Goal: Task Accomplishment & Management: Use online tool/utility

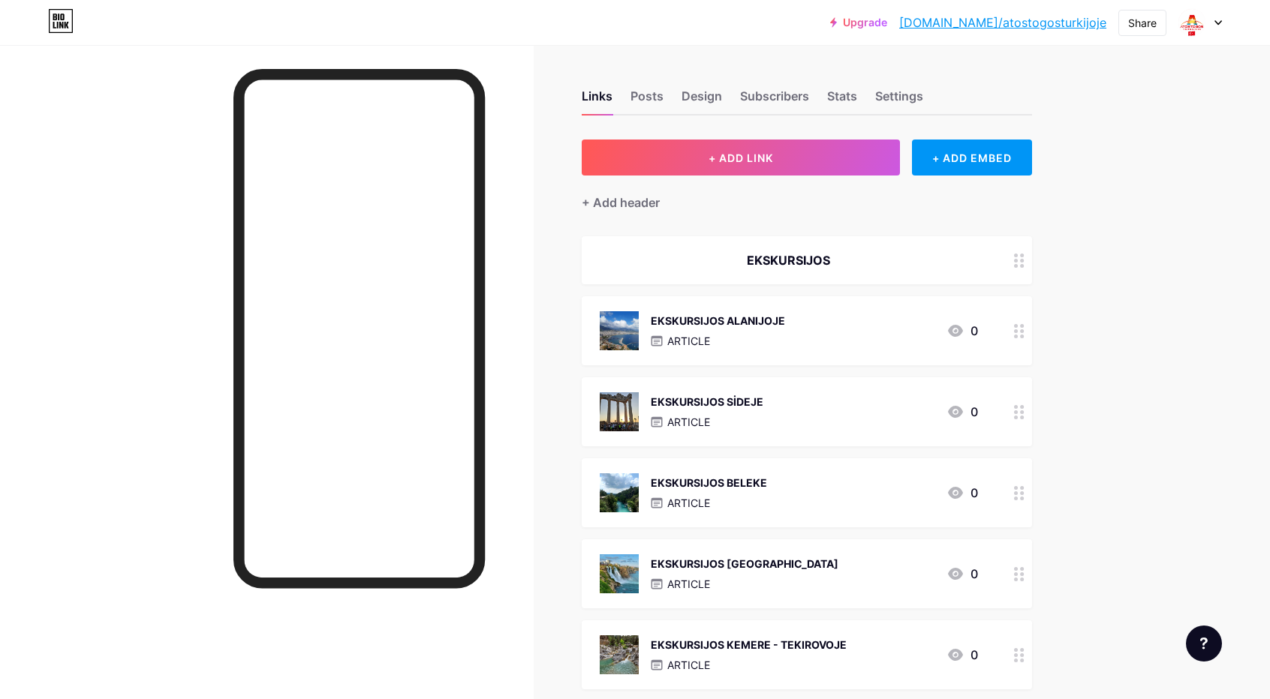
click at [754, 320] on div "EKSKURSIJOS ALANIJOJE" at bounding box center [718, 321] width 134 height 16
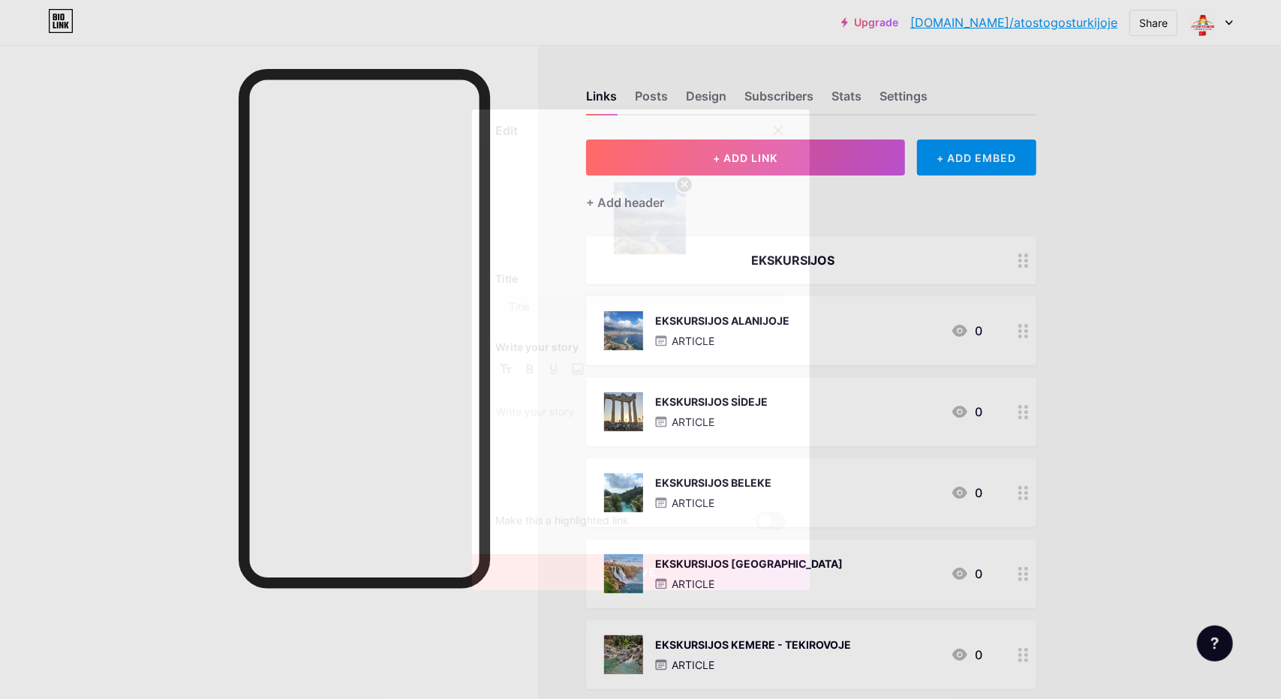
type input "EKSKURSIJOS ALANIJOJE"
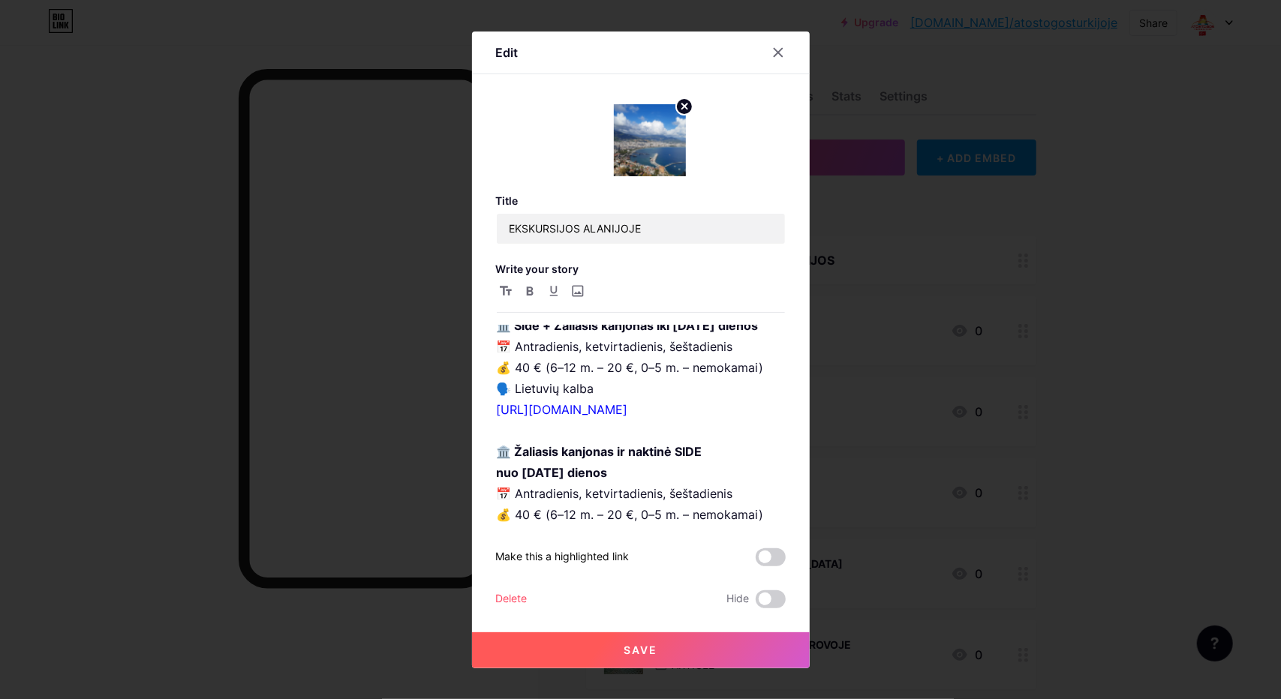
scroll to position [450, 0]
click at [660, 377] on p "🏛️ Side + Žaliasis kanjonas iki [DATE] dienos 📅 Antradienis, ketvirtadienis, še…" at bounding box center [641, 440] width 288 height 252
drag, startPoint x: 658, startPoint y: 367, endPoint x: 771, endPoint y: 377, distance: 113.0
click at [771, 377] on p "🏛️ Side + Žaliasis kanjonas iki [DATE] dienos 📅 Antradienis, ketvirtadienis, še…" at bounding box center [641, 440] width 288 height 252
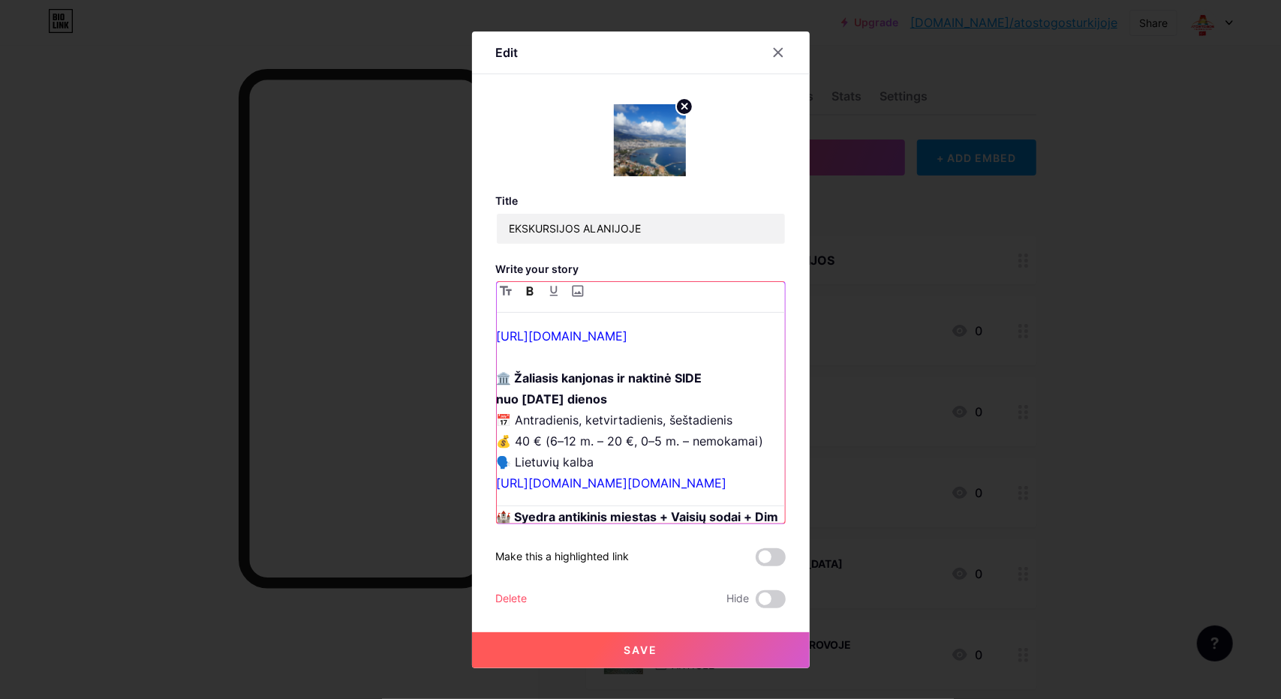
scroll to position [525, 0]
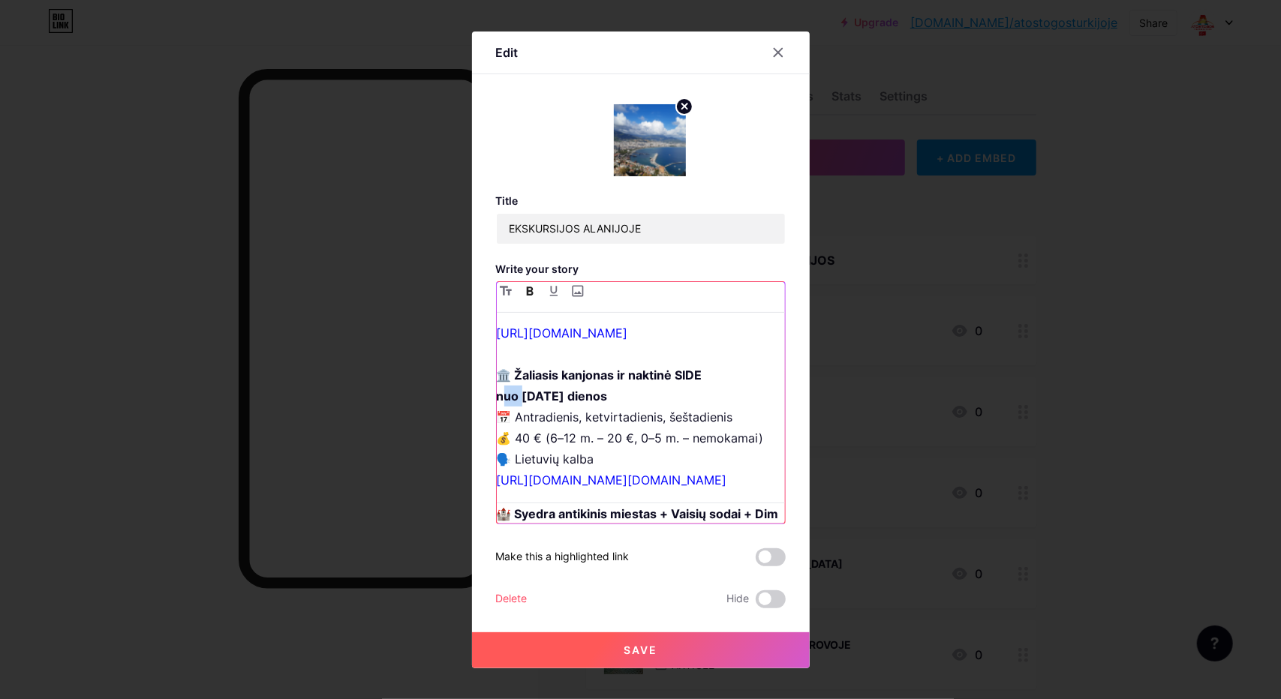
drag, startPoint x: 519, startPoint y: 462, endPoint x: 501, endPoint y: 459, distance: 19.0
click at [501, 404] on strong "nuo [DATE] dienos" at bounding box center [552, 396] width 111 height 15
drag, startPoint x: 561, startPoint y: 460, endPoint x: 518, endPoint y: 455, distance: 43.1
click at [518, 404] on strong "IKI [DATE] dienos" at bounding box center [548, 396] width 103 height 15
click at [549, 404] on strong "IKI splaio 7 dienos" at bounding box center [549, 396] width 105 height 15
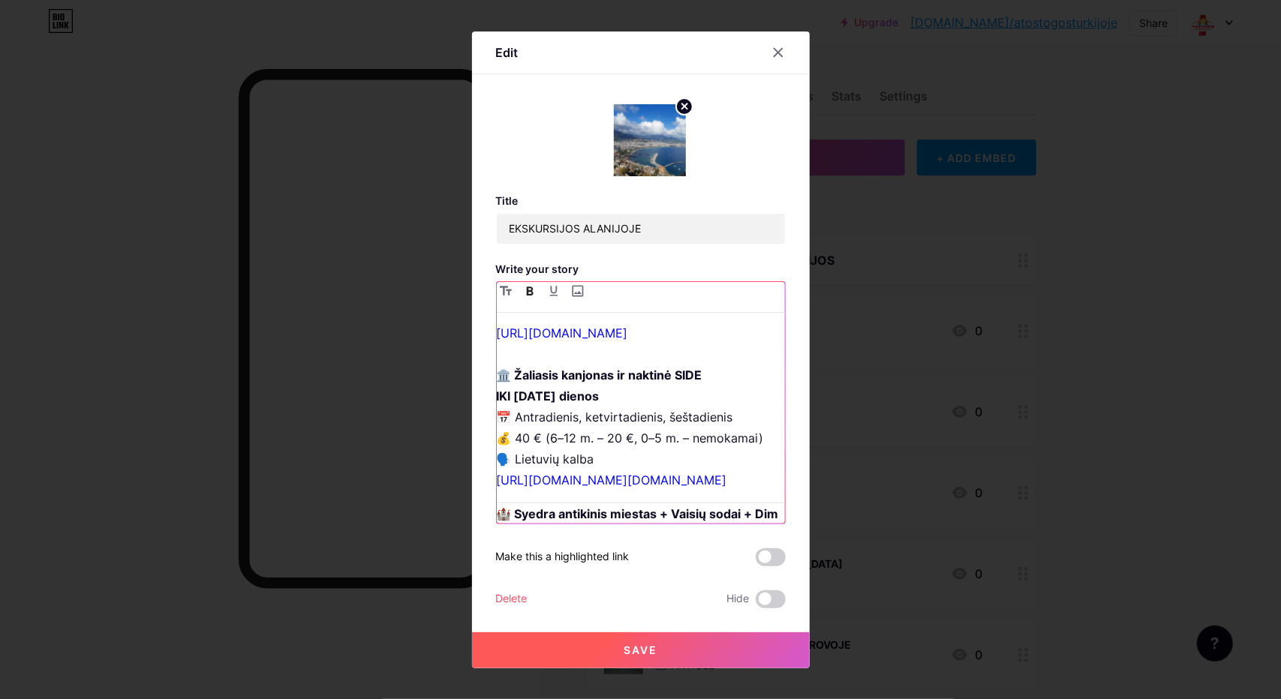
drag, startPoint x: 618, startPoint y: 461, endPoint x: 498, endPoint y: 456, distance: 120.2
click at [498, 456] on p "🏛️ Side + Žaliasis kanjonas 📅 Antradienis, ketvirtadienis, šeštadienis 💰 40 € (…" at bounding box center [641, 365] width 288 height 252
copy strong "IKI [DATE] dienos"
click at [638, 650] on span "Save" at bounding box center [641, 650] width 34 height 13
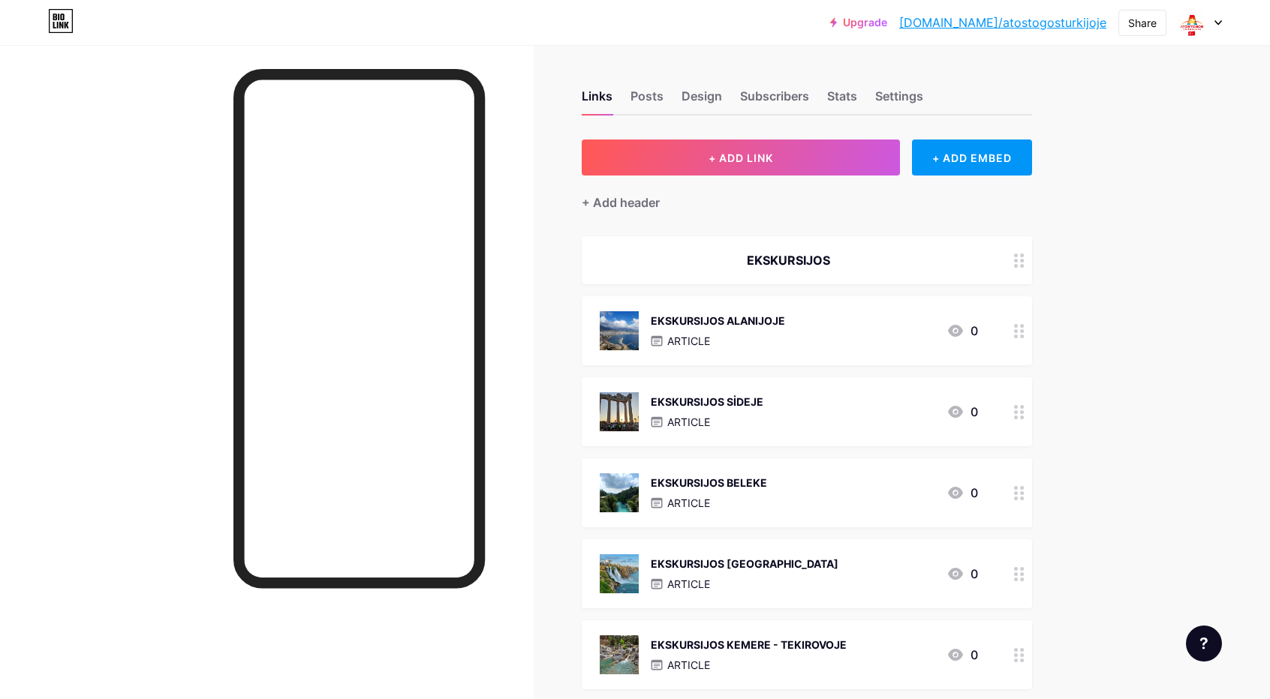
click at [855, 402] on div "EKSKURSIJOS SİDEJE ARTICLE 0" at bounding box center [789, 412] width 378 height 39
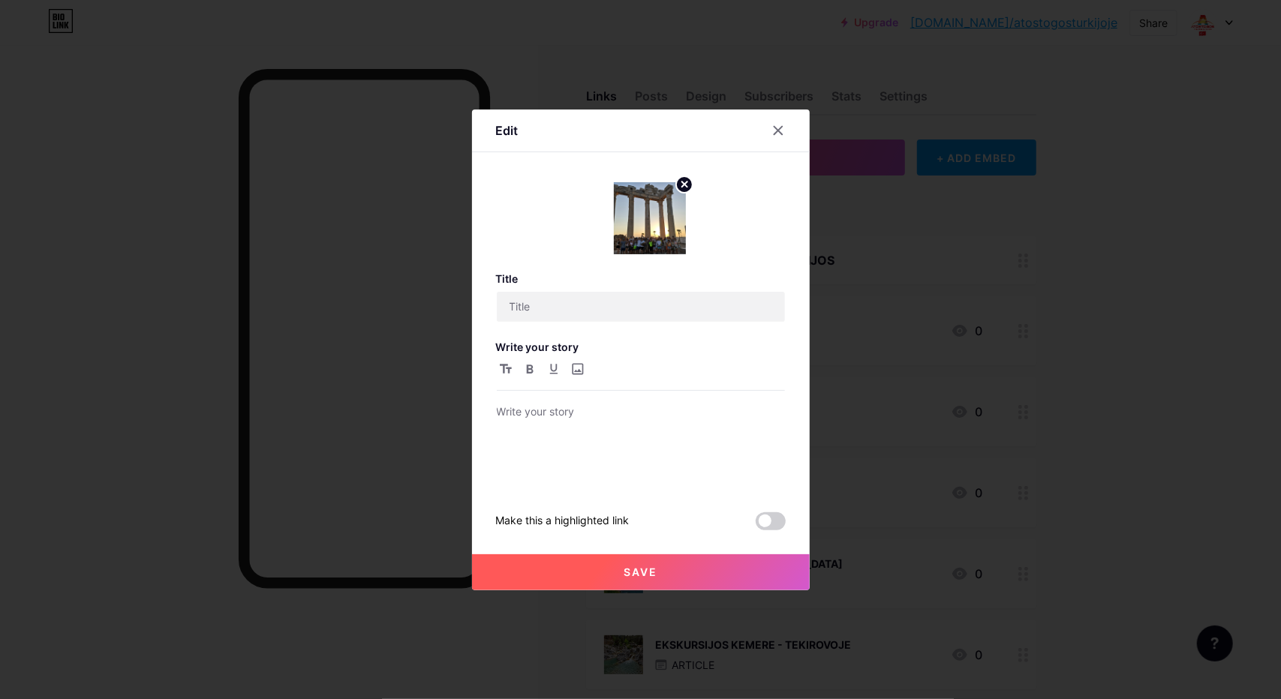
type input "EKSKURSIJOS SİDEJE"
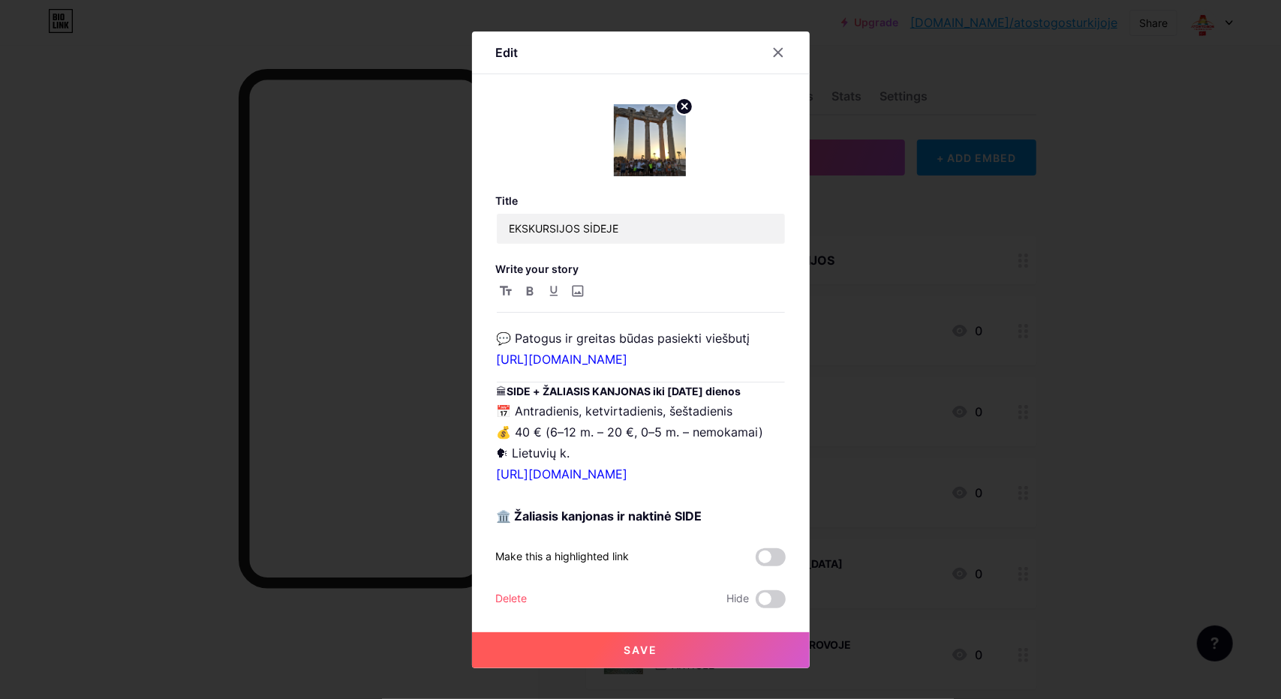
scroll to position [150, 0]
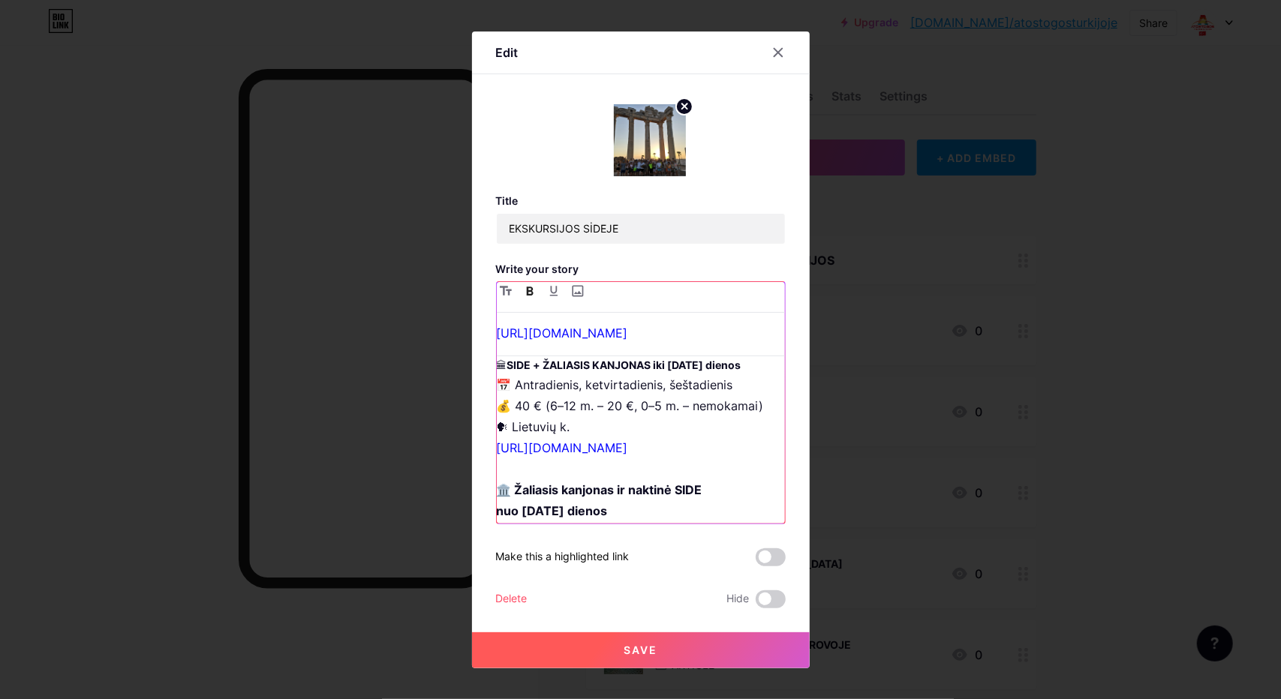
drag, startPoint x: 657, startPoint y: 365, endPoint x: 757, endPoint y: 364, distance: 99.1
click at [741, 364] on strong "SIDE + ŽALIASIS KANJONAS iki [DATE] dienos" at bounding box center [624, 365] width 234 height 13
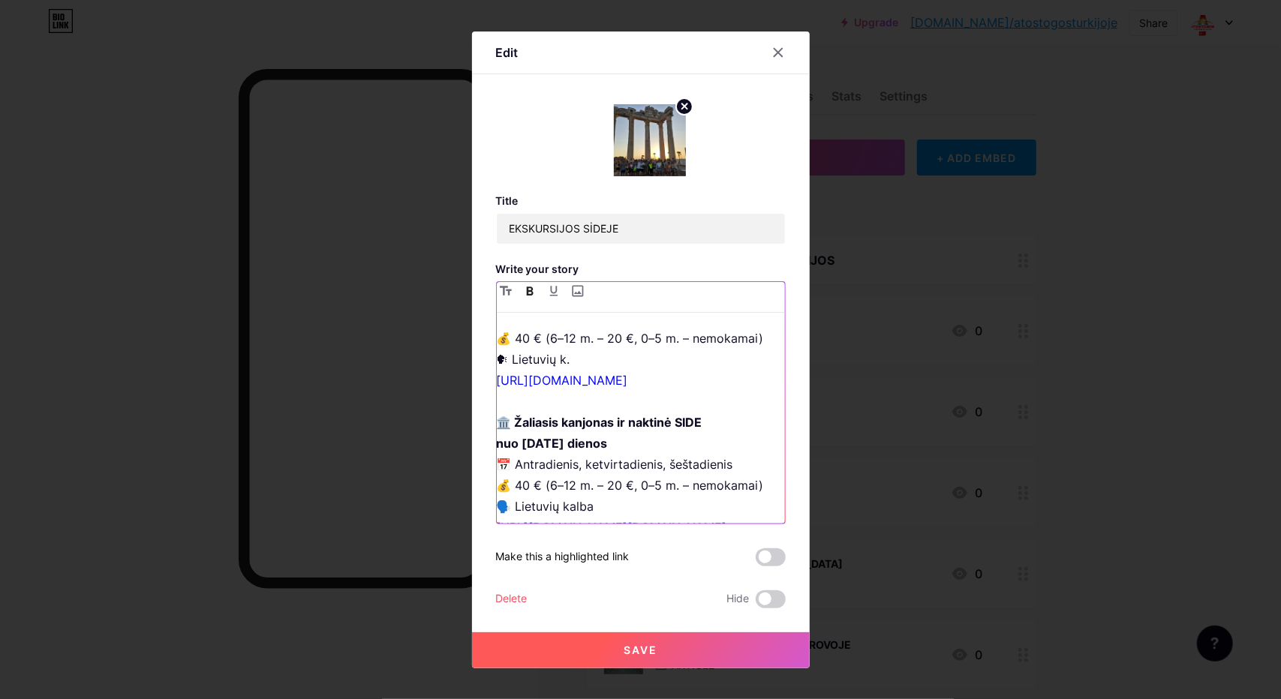
scroll to position [225, 0]
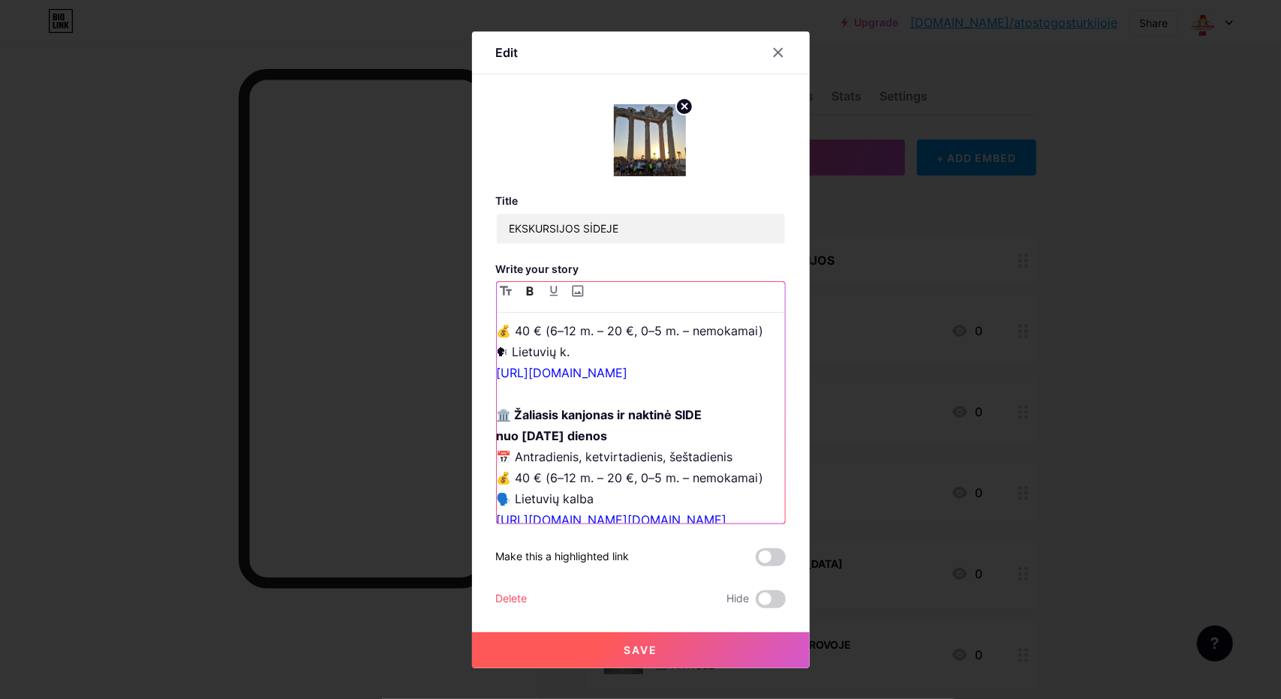
drag, startPoint x: 620, startPoint y: 459, endPoint x: 496, endPoint y: 460, distance: 123.8
click at [497, 444] on strong "nuo [DATE] dienos" at bounding box center [552, 436] width 111 height 15
click at [643, 637] on button "Save" at bounding box center [641, 651] width 338 height 36
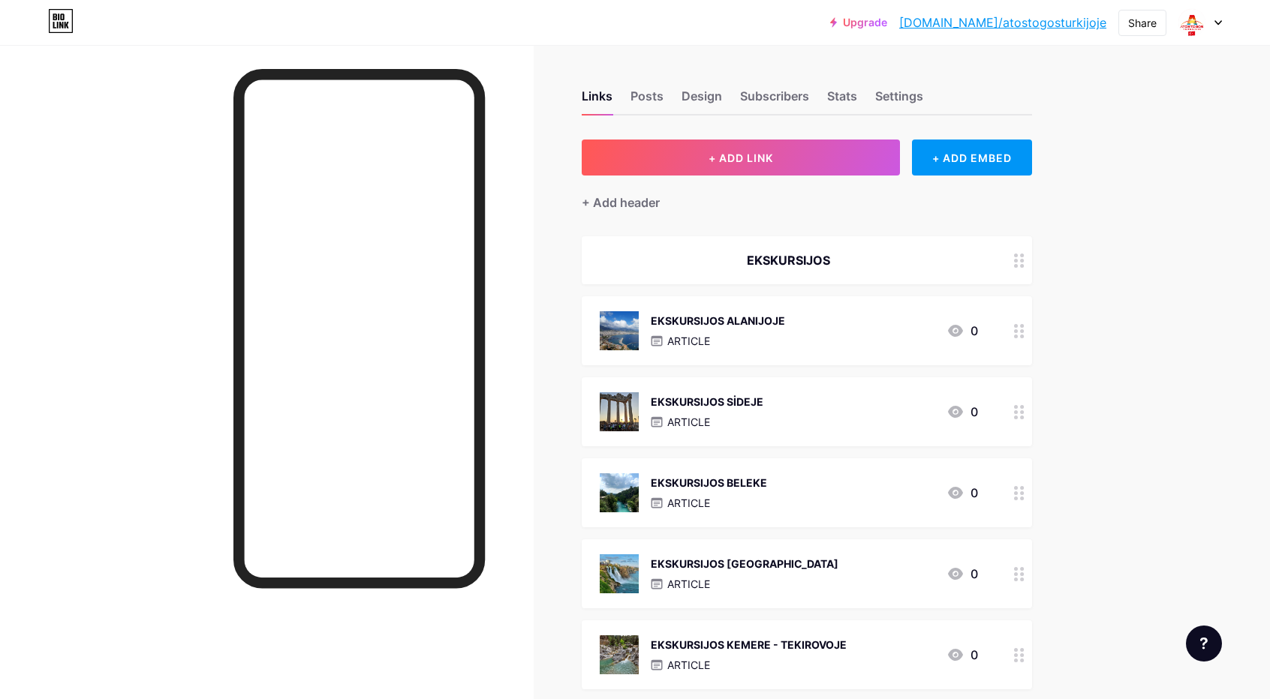
click at [738, 484] on div "EKSKURSIJOS BELEKE" at bounding box center [709, 483] width 116 height 16
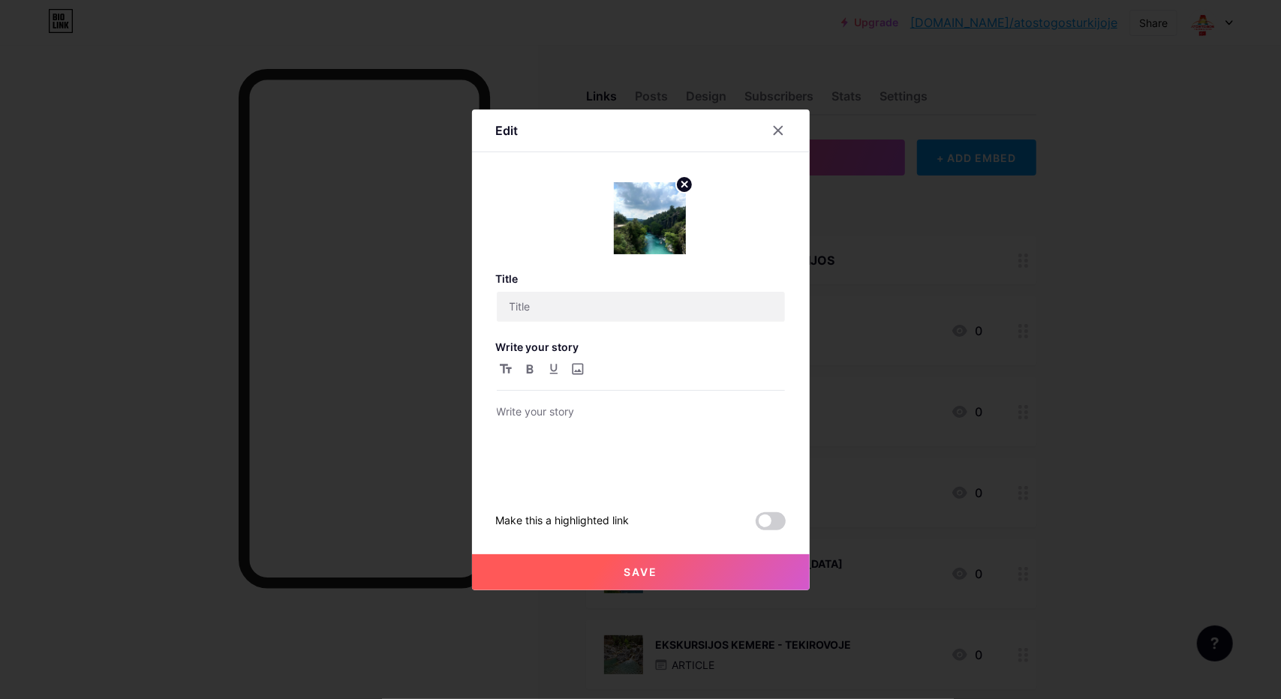
type input "EKSKURSIJOS BELEKE"
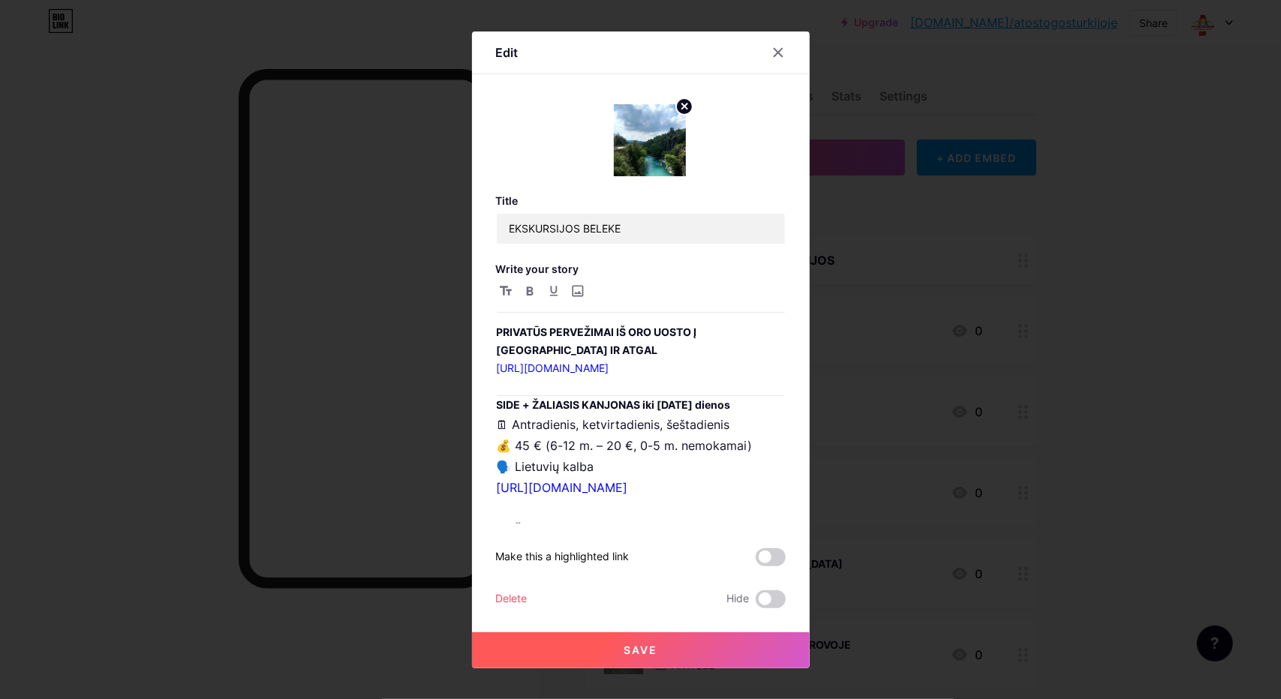
scroll to position [75, 0]
drag, startPoint x: 745, startPoint y: 424, endPoint x: 698, endPoint y: 428, distance: 46.7
click at [716, 417] on h3 "SIDE + ŽALIASIS KANJONAS iki [DATE] dienos" at bounding box center [641, 408] width 288 height 18
drag, startPoint x: 698, startPoint y: 428, endPoint x: 677, endPoint y: 429, distance: 21.0
click at [678, 414] on strong "SIDE + ŽALIASIS KANJONAS iki [DATE] dienos" at bounding box center [614, 407] width 234 height 13
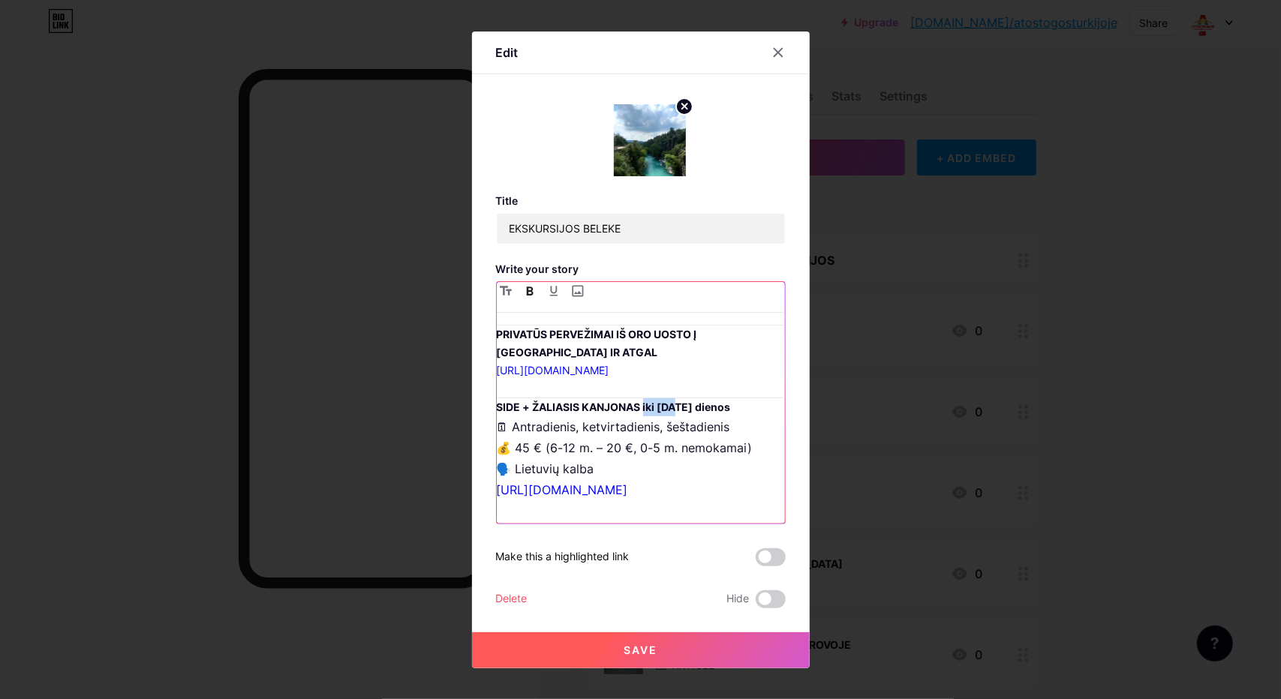
drag, startPoint x: 672, startPoint y: 429, endPoint x: 643, endPoint y: 427, distance: 29.3
click at [643, 414] on strong "SIDE + ŽALIASIS KANJONAS iki [DATE] dienos" at bounding box center [614, 407] width 234 height 13
click at [671, 414] on strong "SIDE + ŽALIASIS KANJONAS iki [DATE] dienos" at bounding box center [614, 407] width 234 height 13
drag, startPoint x: 746, startPoint y: 423, endPoint x: 644, endPoint y: 427, distance: 102.1
click at [644, 417] on h3 "SIDE + ŽALIASIS KANJONAS iki [DATE] dienos" at bounding box center [641, 408] width 288 height 18
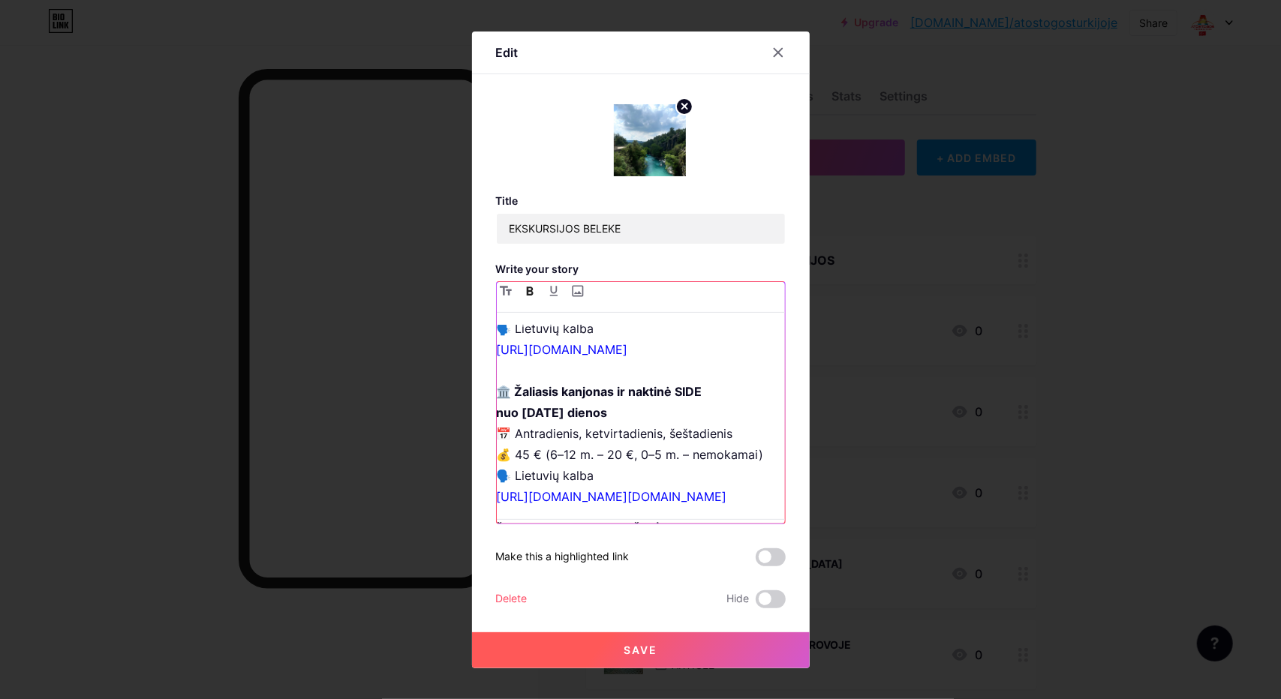
scroll to position [225, 0]
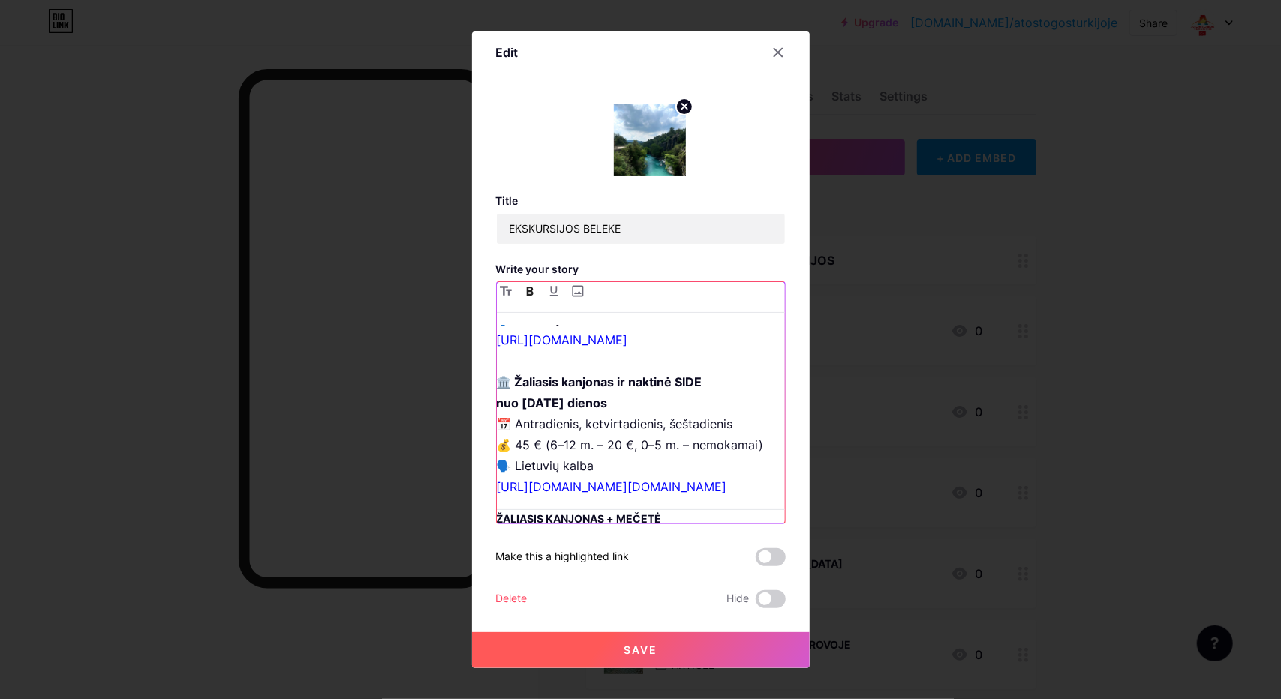
drag, startPoint x: 622, startPoint y: 435, endPoint x: 501, endPoint y: 438, distance: 121.6
click at [501, 438] on p "🗓 Antradienis, ketvirtadienis, šeštadienis 💰 45 € (6-12 m. – 20 €, 0-5 m. nemok…" at bounding box center [641, 381] width 288 height 231
click at [669, 639] on button "Save" at bounding box center [641, 651] width 338 height 36
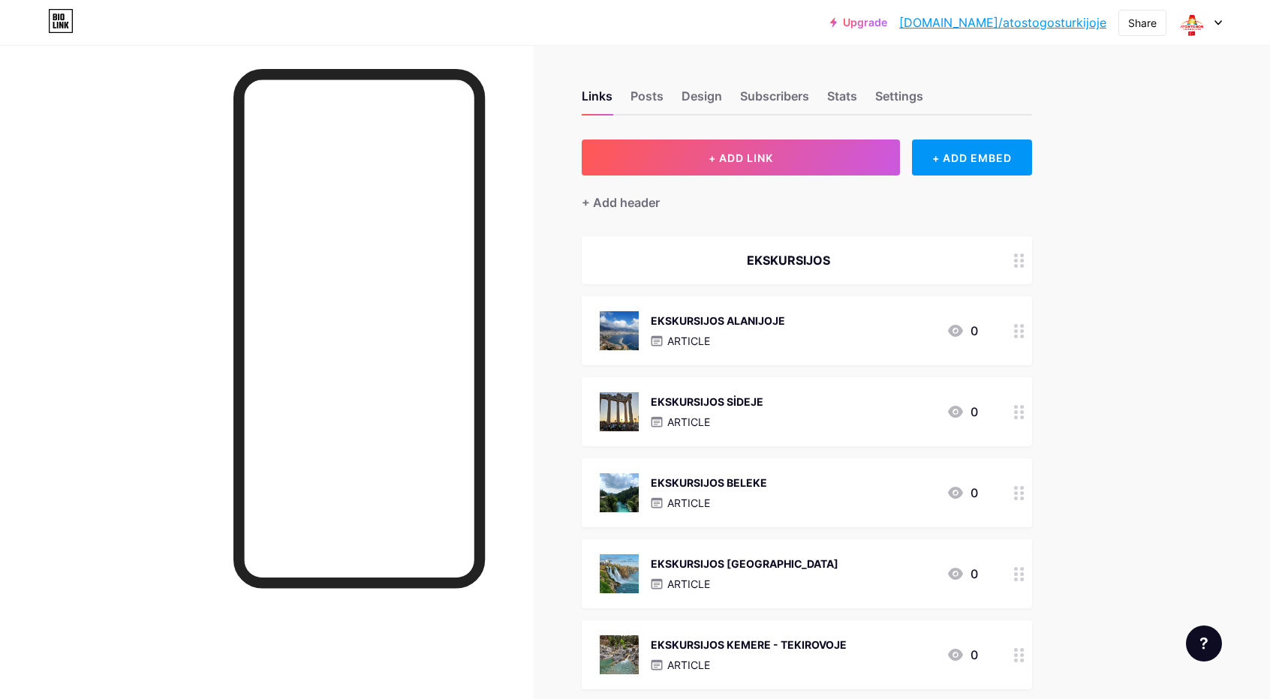
click at [735, 570] on div "EKSKURSIJOS [GEOGRAPHIC_DATA]" at bounding box center [745, 564] width 188 height 16
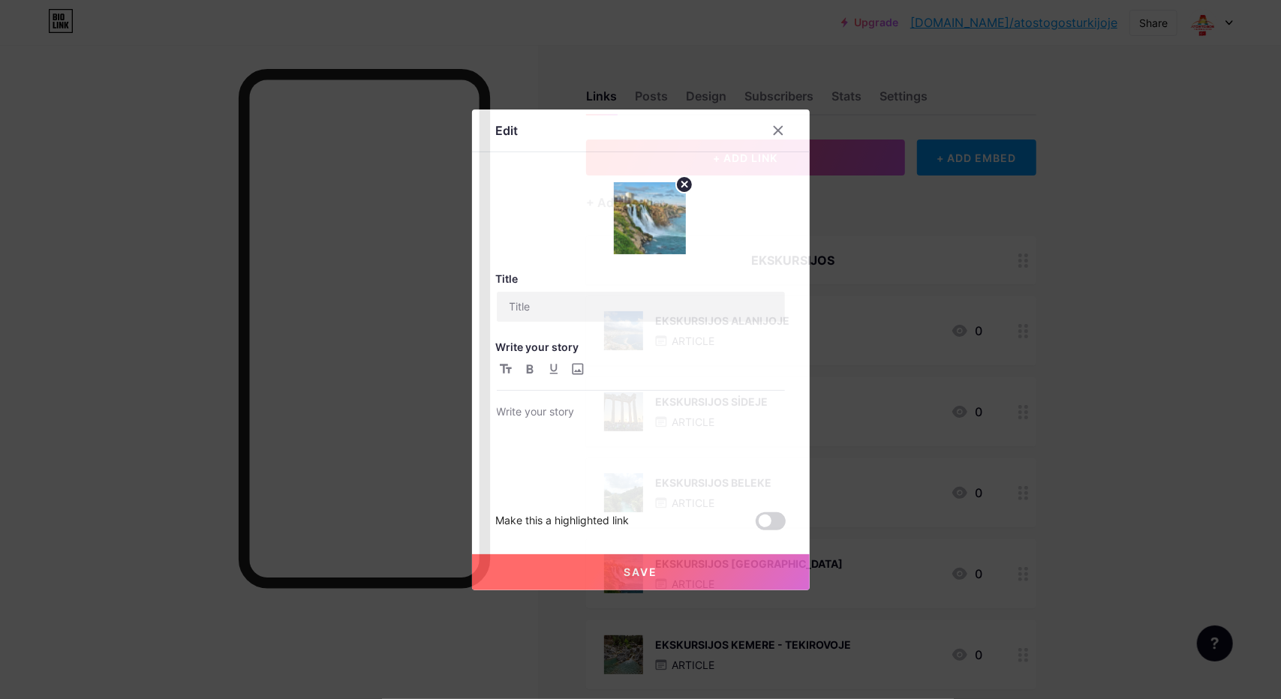
type input "EKSKURSIJOS [GEOGRAPHIC_DATA]"
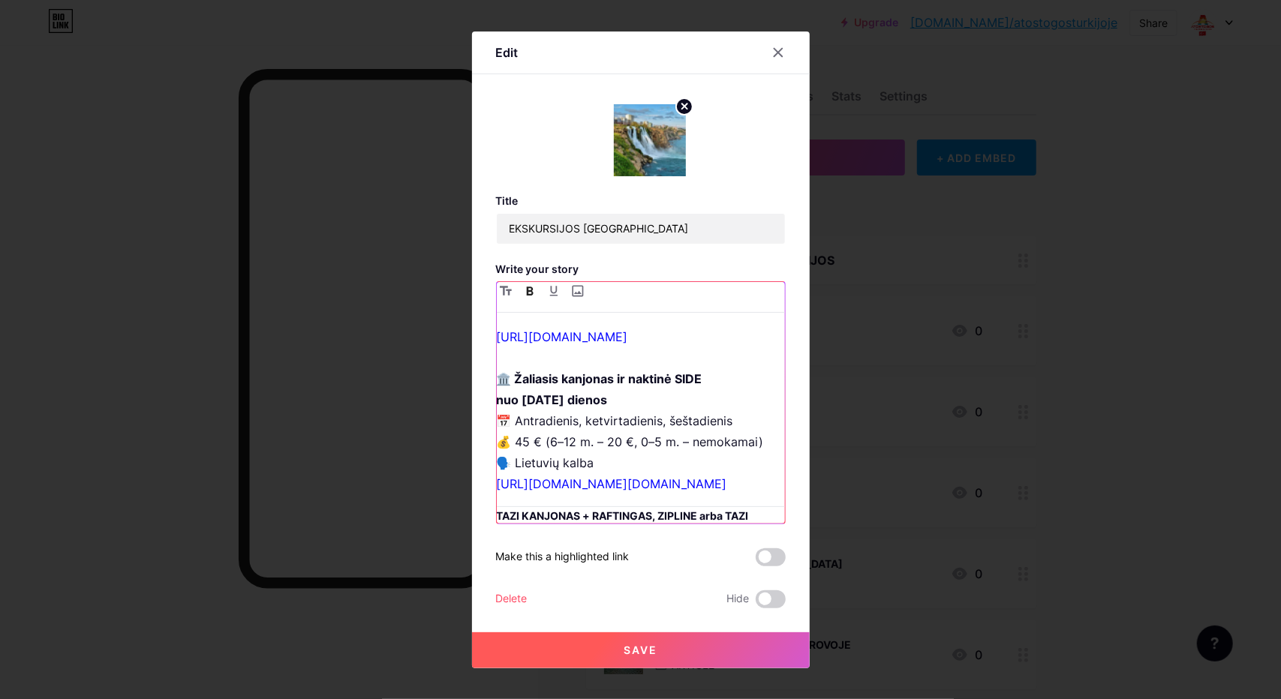
drag, startPoint x: 623, startPoint y: 426, endPoint x: 501, endPoint y: 421, distance: 121.7
click at [501, 421] on p "🗓 Antradienis, ketvirtadienis, šeštadienis 💰 45 € (6-12 m. – 20 €, 0-5 m. nemok…" at bounding box center [641, 378] width 288 height 231
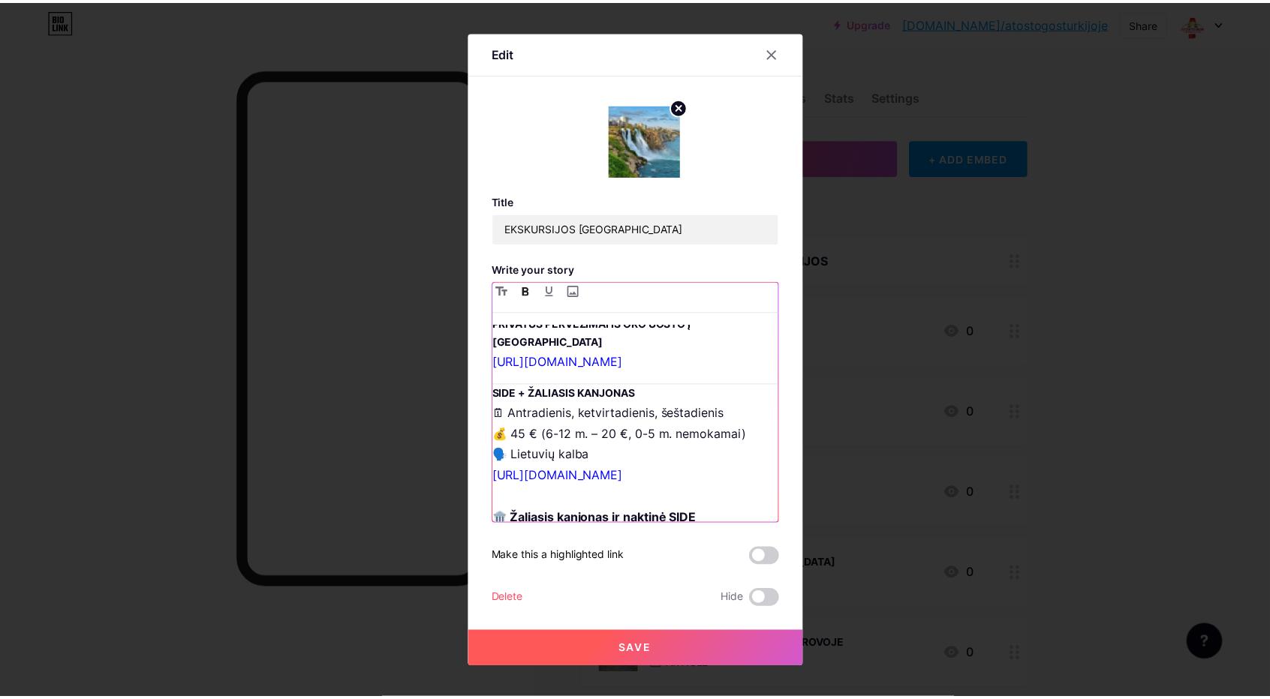
scroll to position [75, 0]
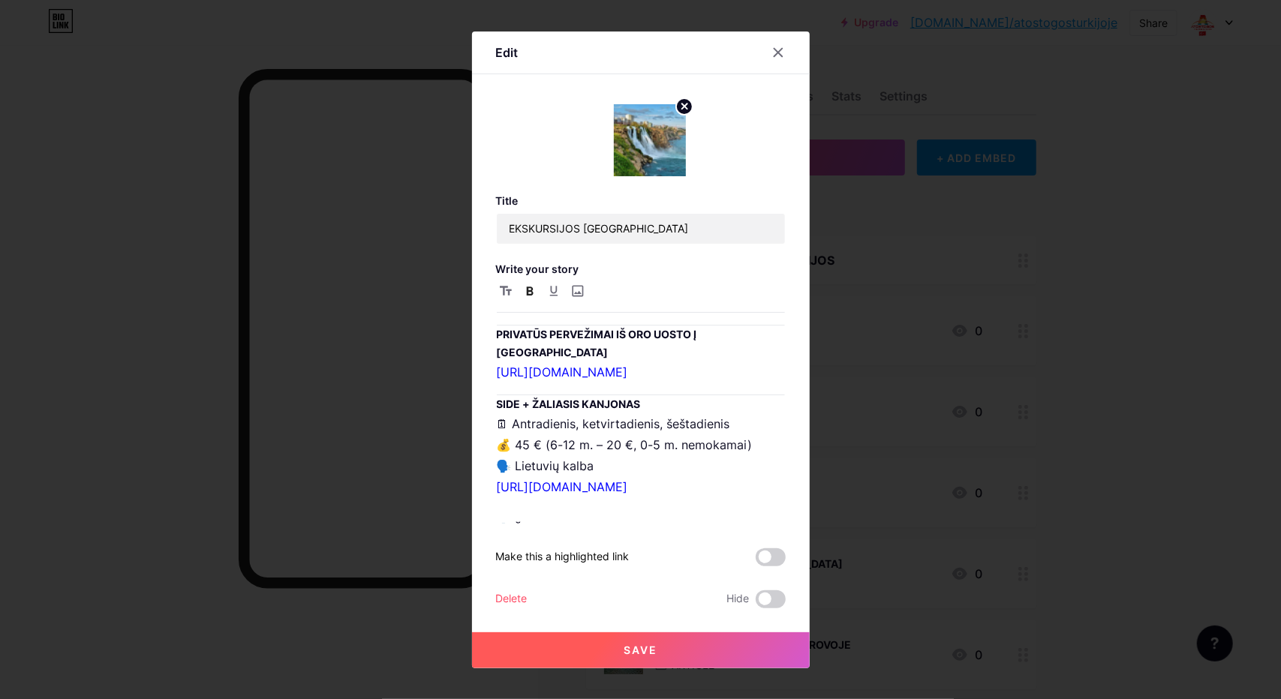
click at [669, 649] on button "Save" at bounding box center [641, 651] width 338 height 36
